Goal: Task Accomplishment & Management: Manage account settings

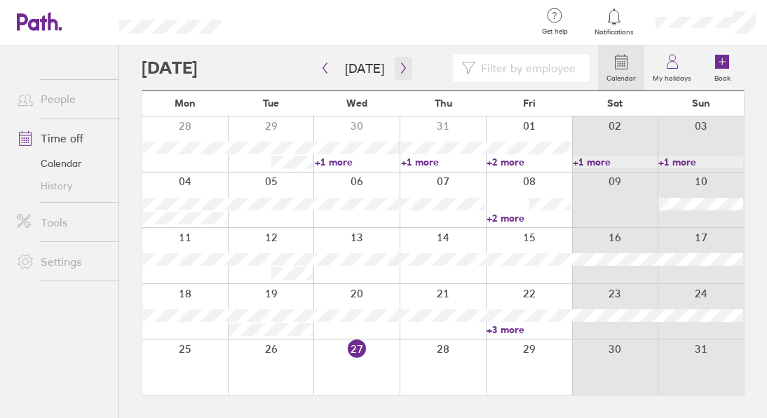
click at [400, 71] on icon "button" at bounding box center [403, 67] width 11 height 11
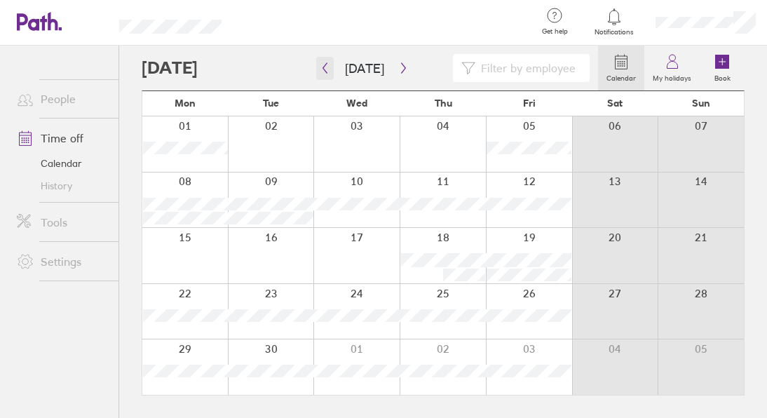
click at [325, 71] on icon "button" at bounding box center [325, 67] width 11 height 11
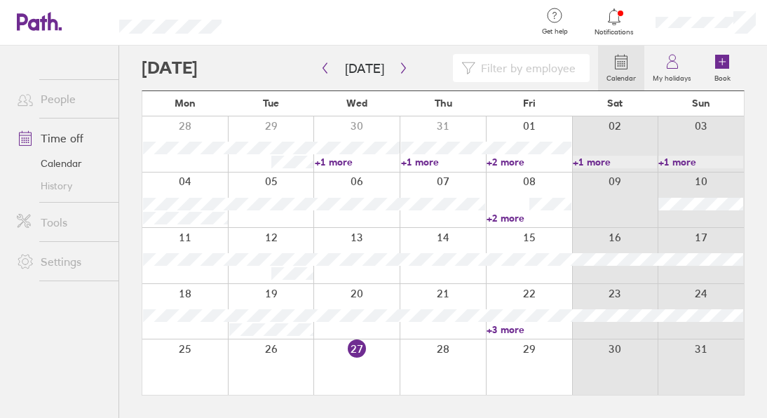
click at [280, 376] on div at bounding box center [271, 366] width 86 height 55
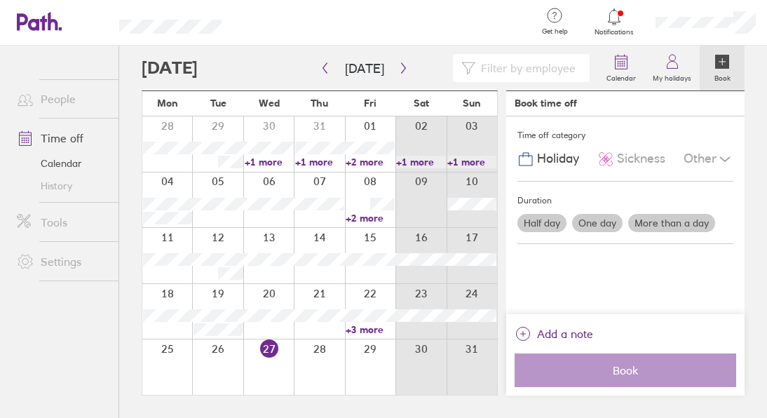
click at [105, 349] on ul "People Time off Calendar History Tools Settings" at bounding box center [59, 209] width 118 height 326
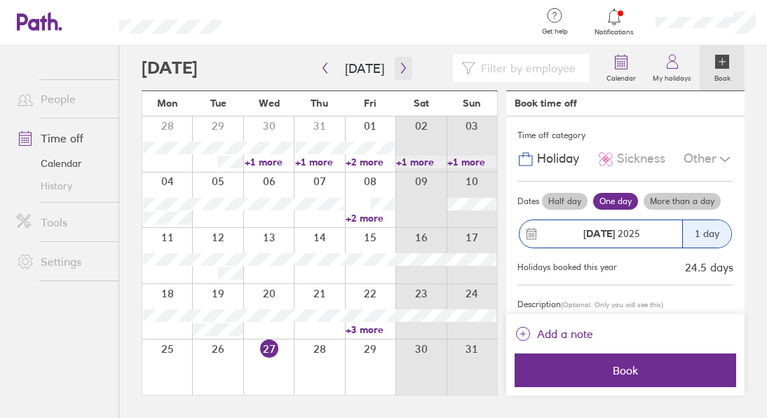
click at [398, 72] on icon "button" at bounding box center [403, 67] width 11 height 11
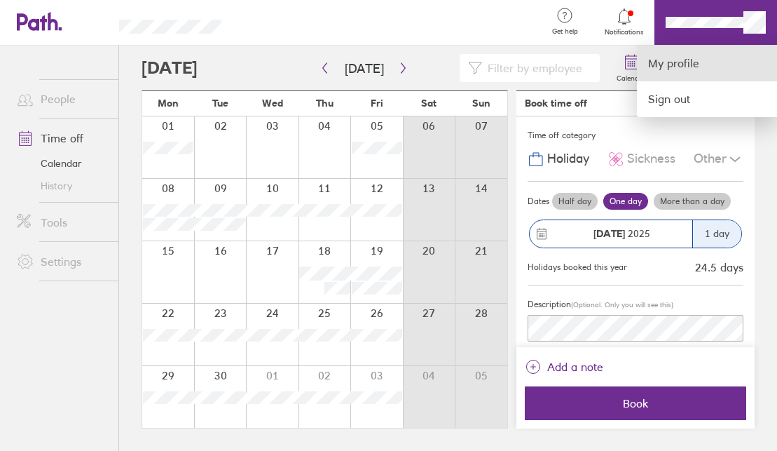
click at [678, 68] on link "My profile" at bounding box center [707, 64] width 140 height 36
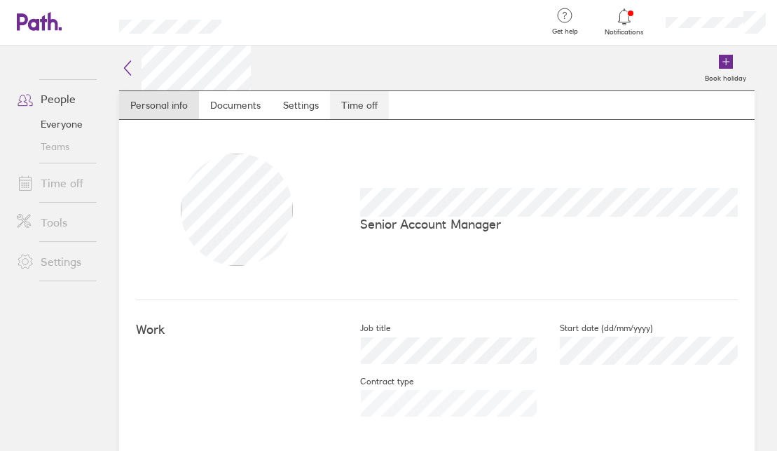
click at [367, 107] on link "Time off" at bounding box center [359, 105] width 59 height 28
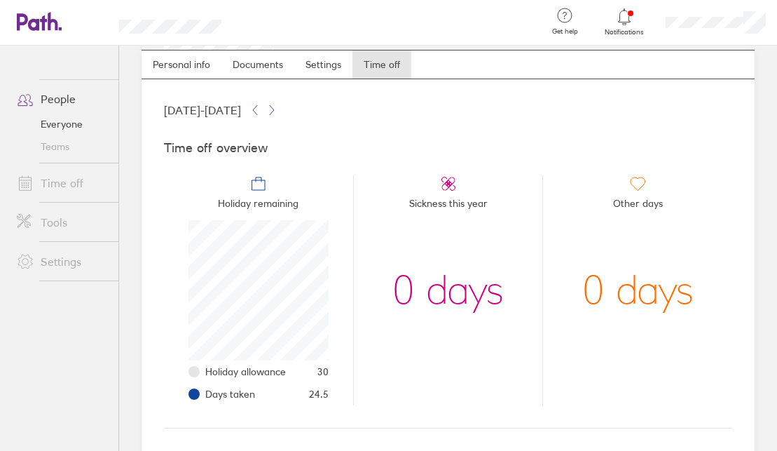
scroll to position [48, 0]
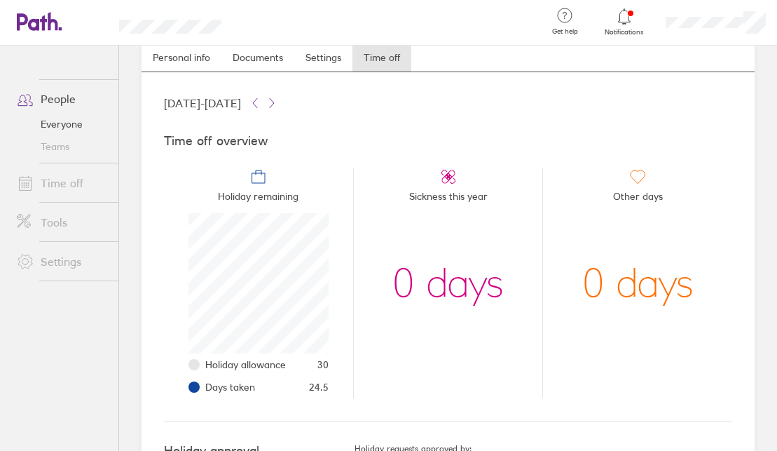
click at [44, 35] on header "Get help FAQs Contact us Notifications My profile Sign out" at bounding box center [388, 23] width 777 height 46
click at [42, 20] on icon at bounding box center [32, 21] width 30 height 17
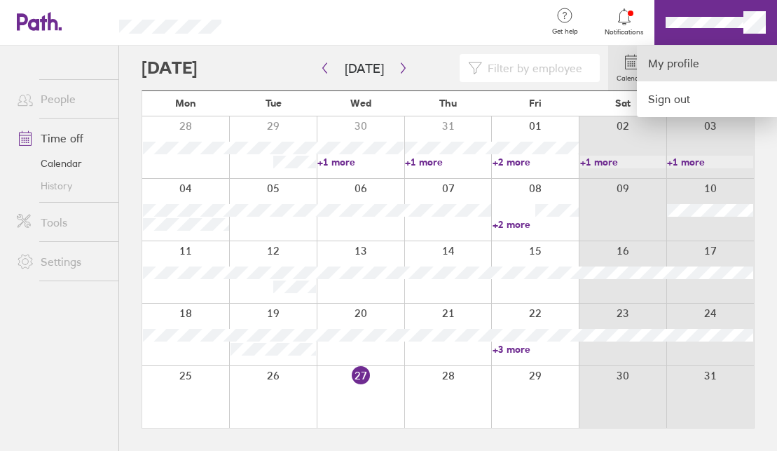
click at [688, 60] on link "My profile" at bounding box center [707, 64] width 140 height 36
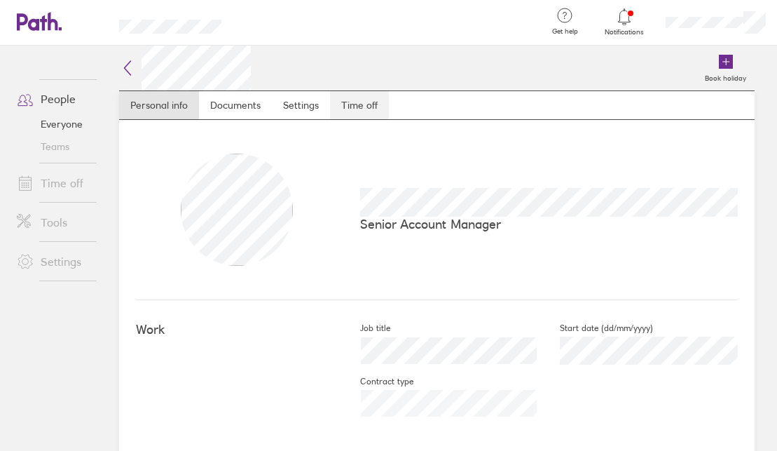
click at [357, 93] on link "Time off" at bounding box center [359, 105] width 59 height 28
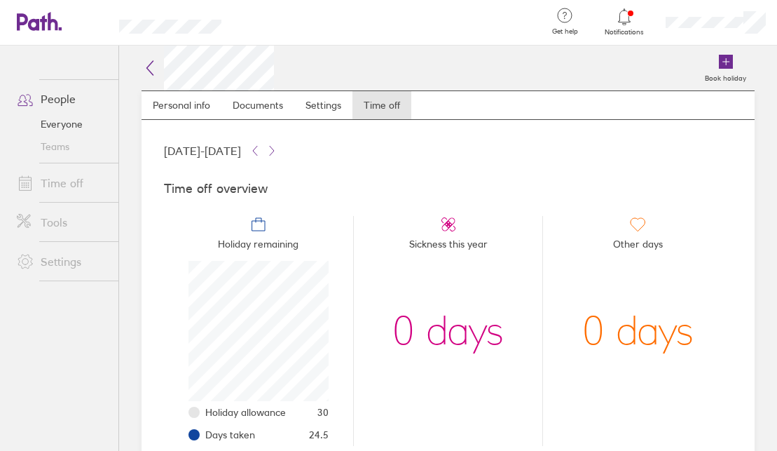
scroll to position [34, 0]
